Goal: Find specific page/section: Find specific page/section

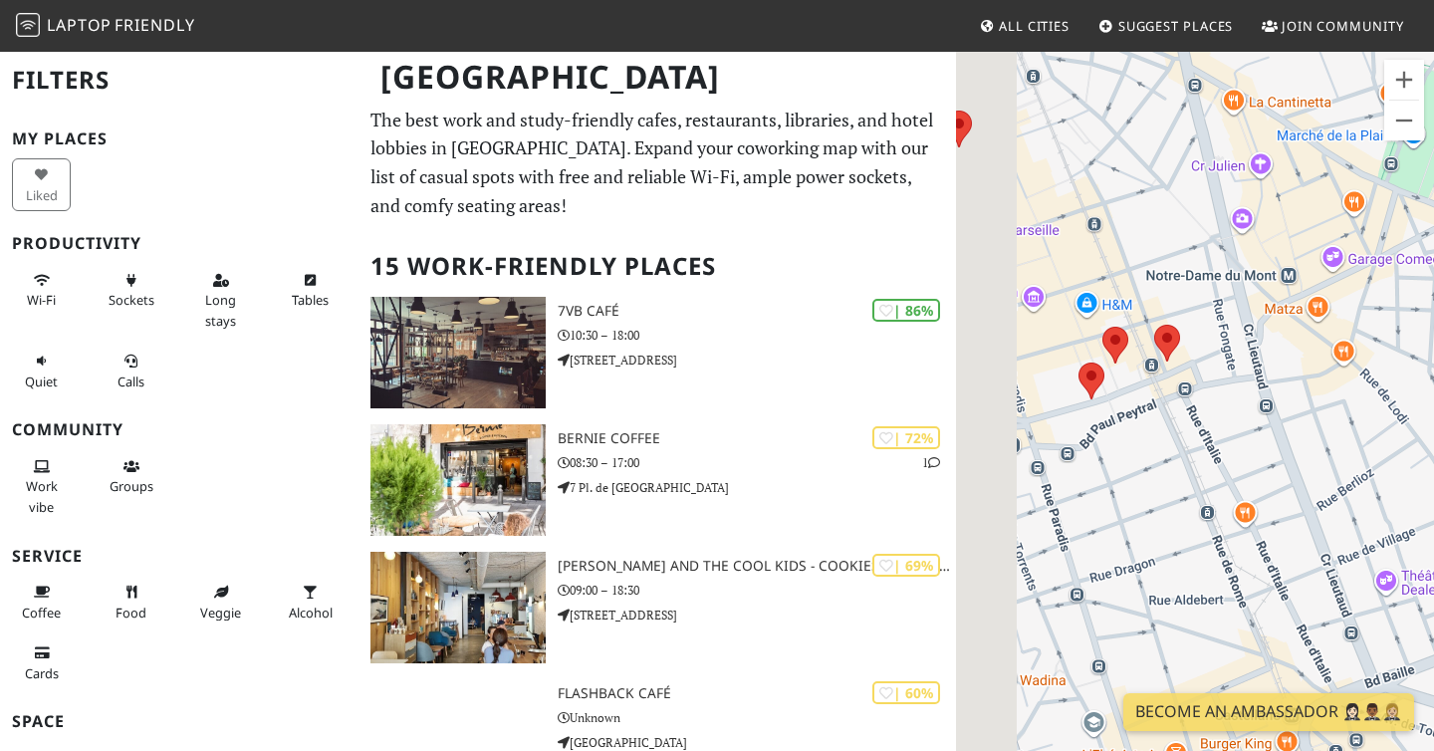
drag, startPoint x: 1204, startPoint y: 332, endPoint x: 1311, endPoint y: 293, distance: 113.4
click at [1310, 294] on div at bounding box center [1195, 425] width 478 height 751
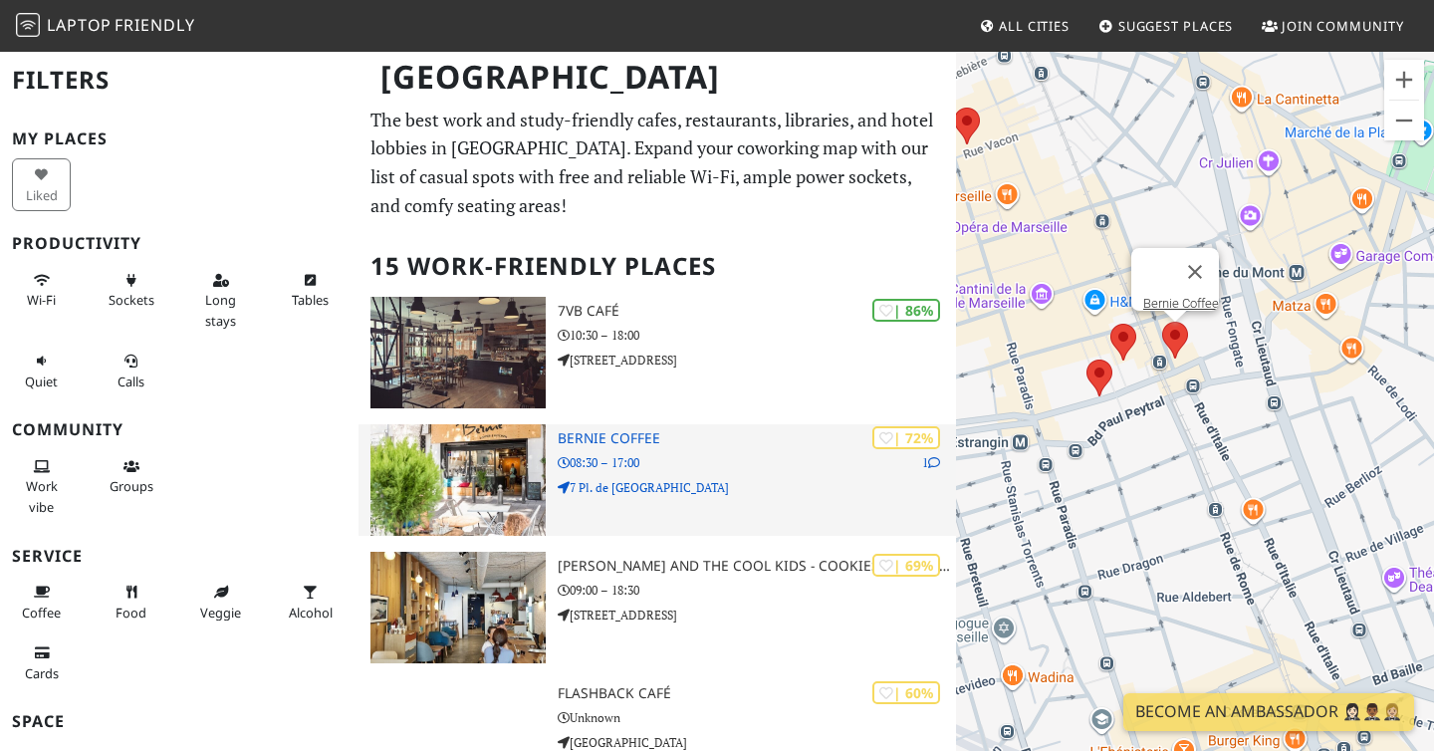
click at [628, 432] on h3 "Bernie Coffee" at bounding box center [757, 438] width 398 height 17
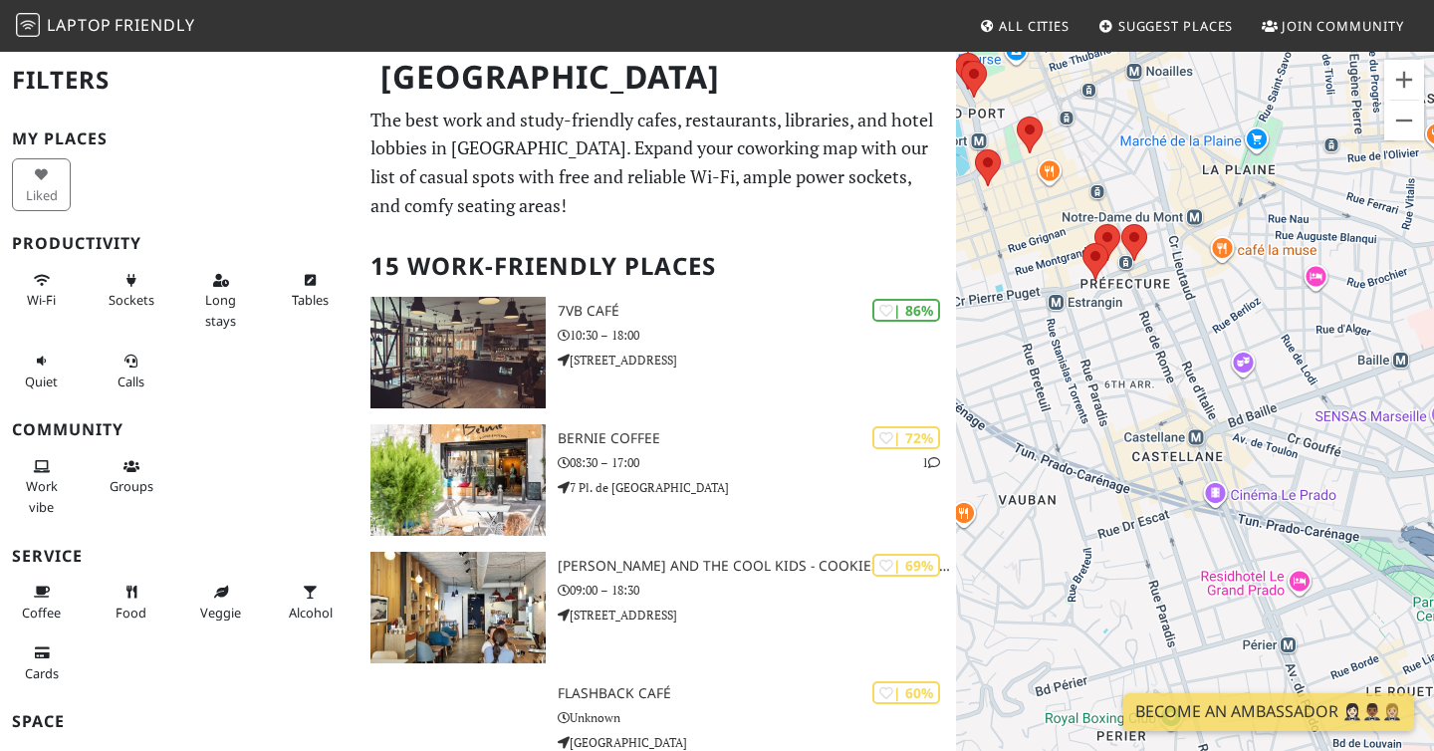
drag, startPoint x: 1122, startPoint y: 222, endPoint x: 1222, endPoint y: 380, distance: 187.1
click at [1222, 380] on div at bounding box center [1195, 425] width 478 height 751
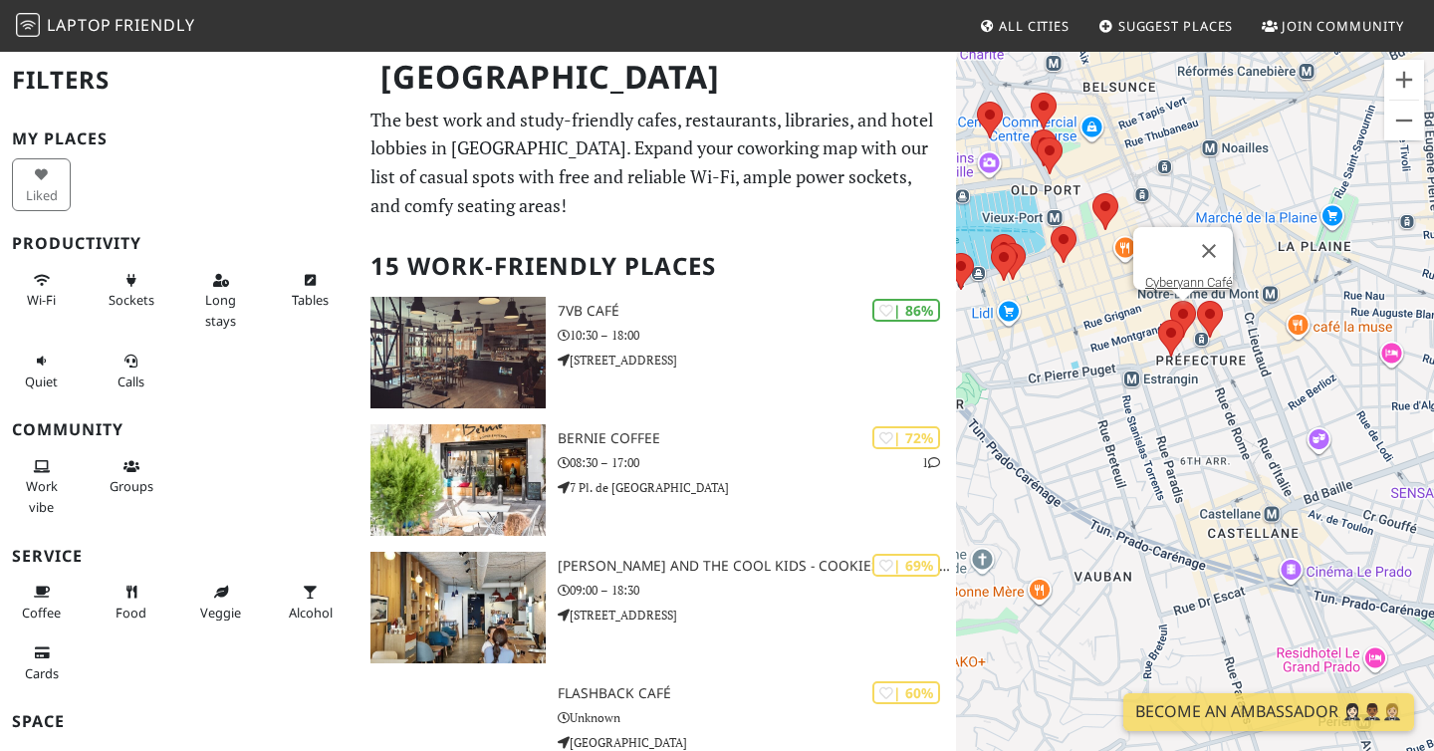
click at [1170, 301] on area at bounding box center [1170, 301] width 0 height 0
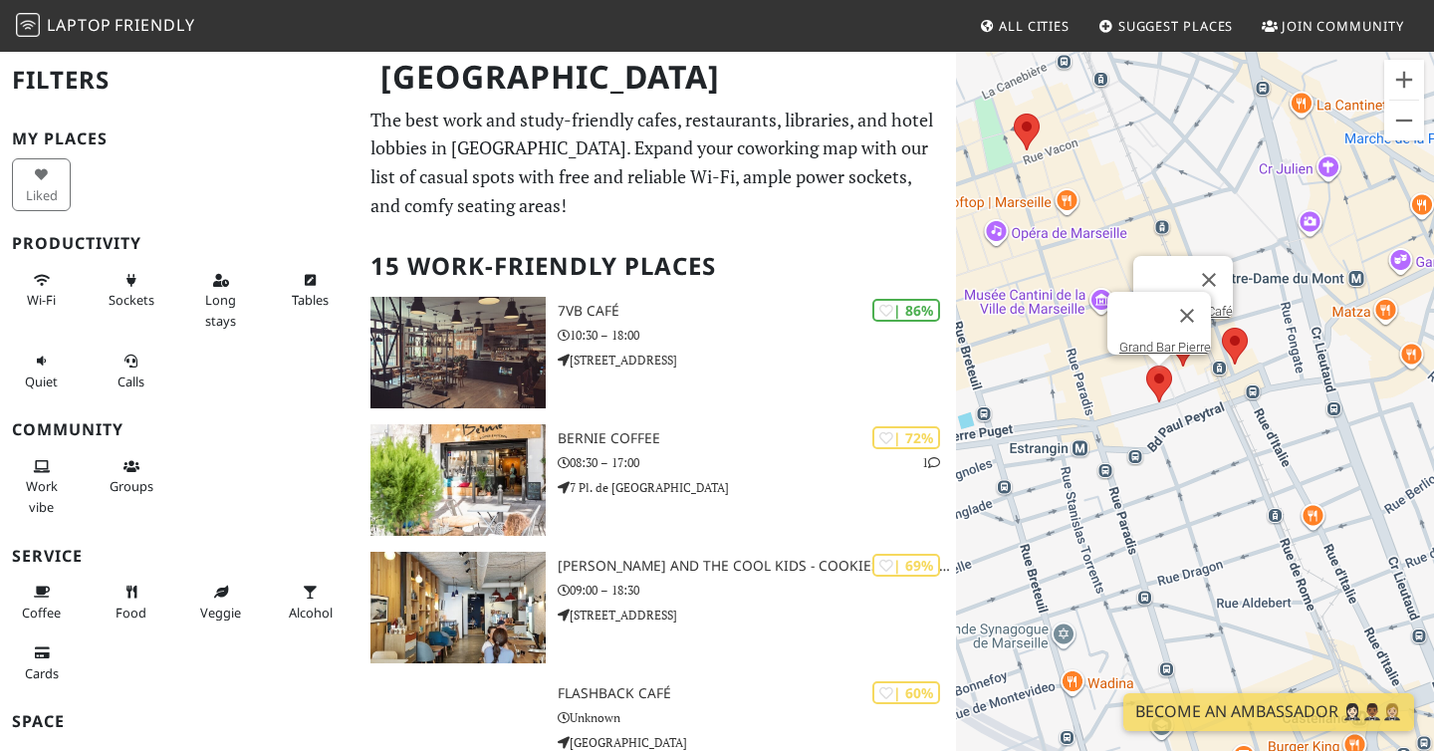
click at [1146, 365] on area at bounding box center [1146, 365] width 0 height 0
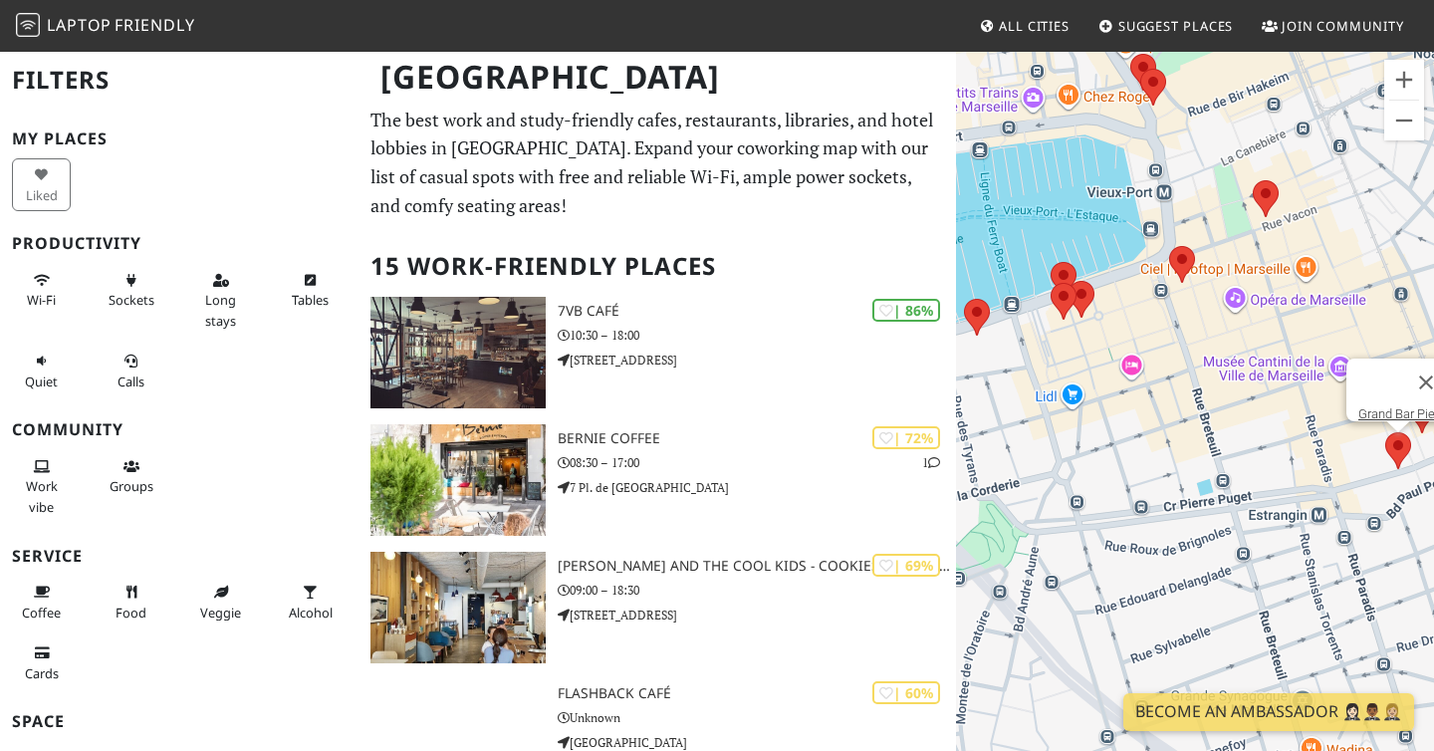
drag, startPoint x: 1282, startPoint y: 396, endPoint x: 1131, endPoint y: 227, distance: 226.4
click at [1131, 227] on div "Grand Bar Pierre" at bounding box center [1195, 425] width 478 height 751
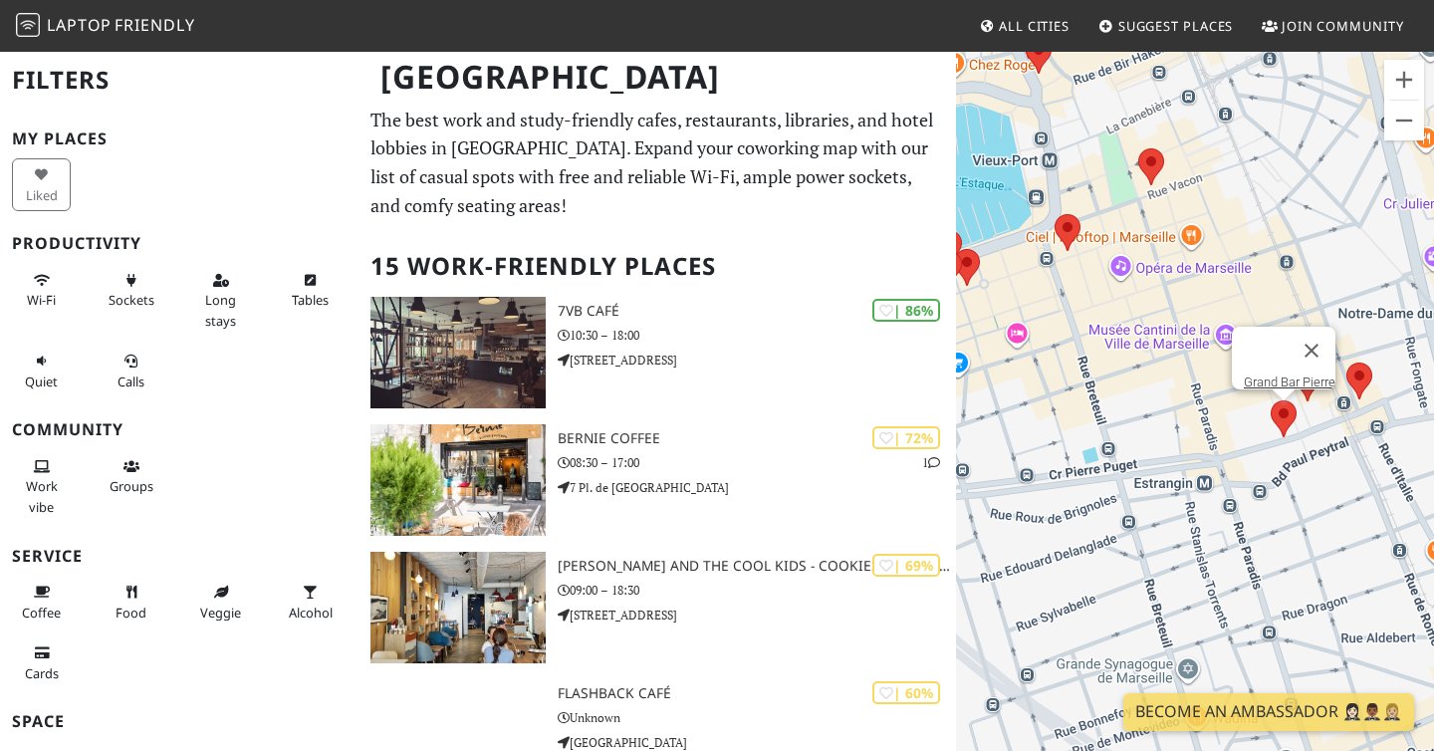
drag, startPoint x: 1251, startPoint y: 328, endPoint x: 1131, endPoint y: 241, distance: 147.6
click at [1131, 241] on div "Grand Bar Pierre" at bounding box center [1195, 425] width 478 height 751
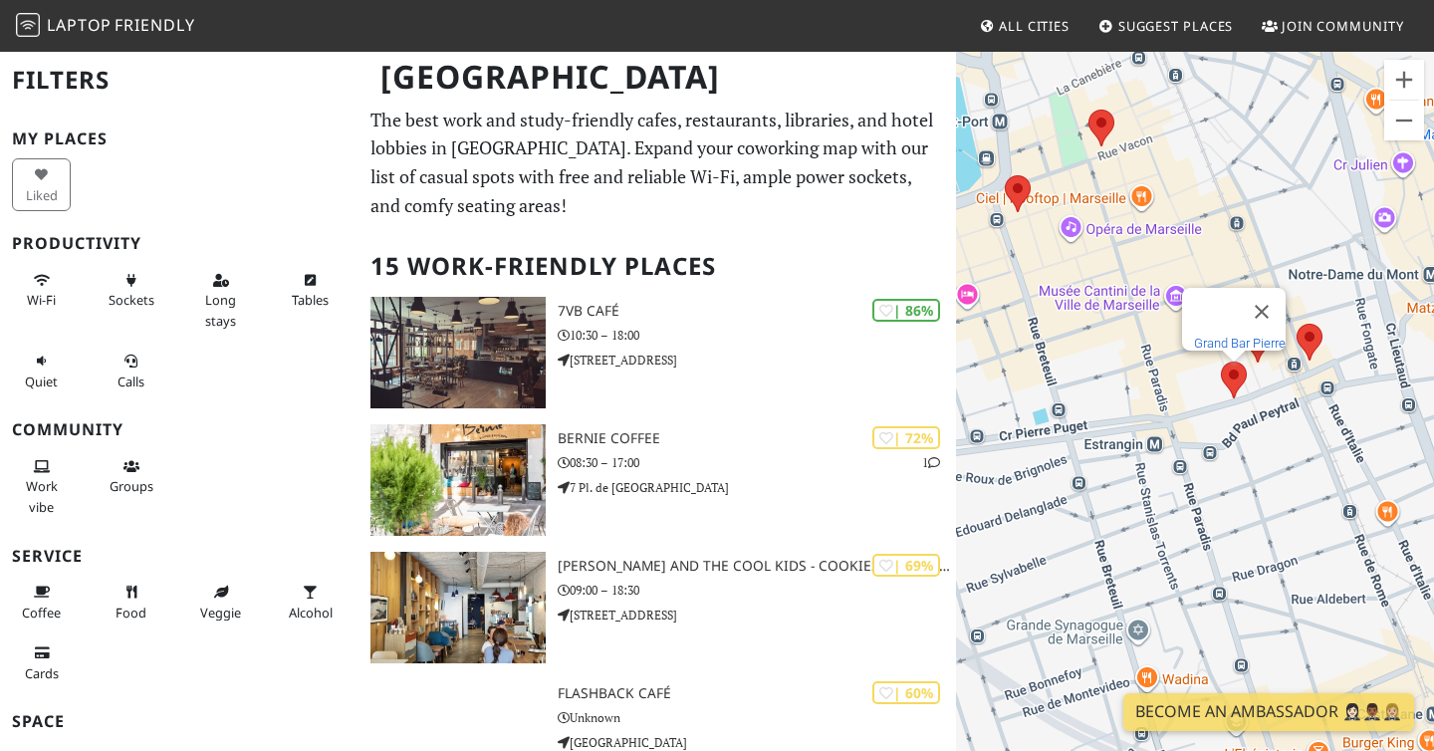
click at [1222, 336] on link "Grand Bar Pierre" at bounding box center [1240, 343] width 92 height 15
